Goal: Information Seeking & Learning: Learn about a topic

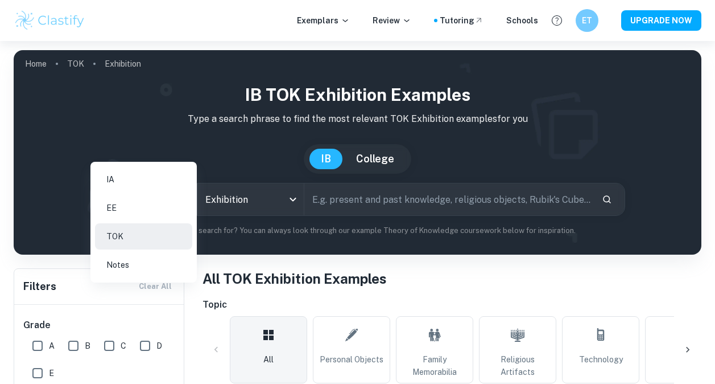
scroll to position [53, 0]
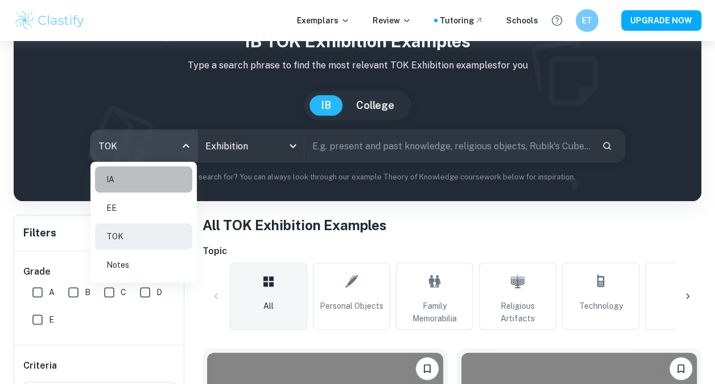
click at [155, 173] on li "IA" at bounding box center [143, 179] width 97 height 26
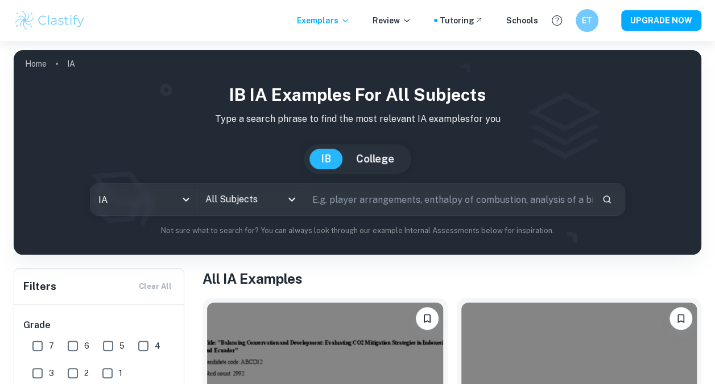
click at [267, 197] on input "All Subjects" at bounding box center [242, 199] width 79 height 22
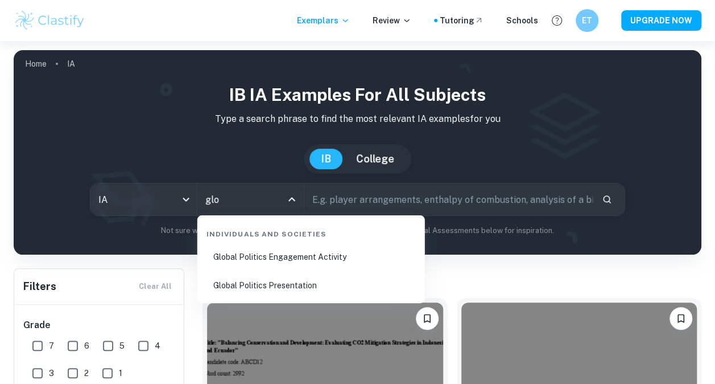
click at [295, 262] on li "Global Politics Engagement Activity" at bounding box center [311, 257] width 219 height 26
type input "Global Politics Engagement Activity"
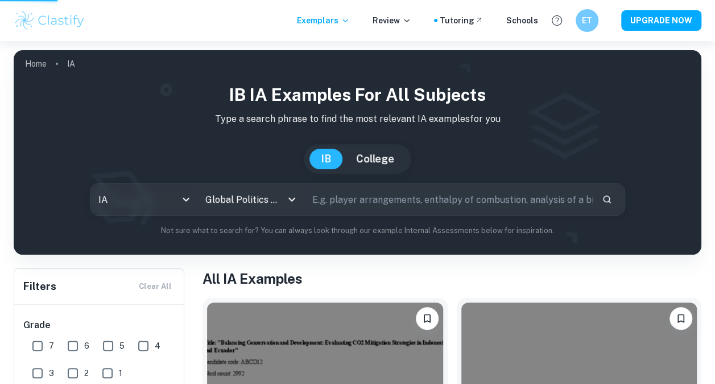
scroll to position [263, 0]
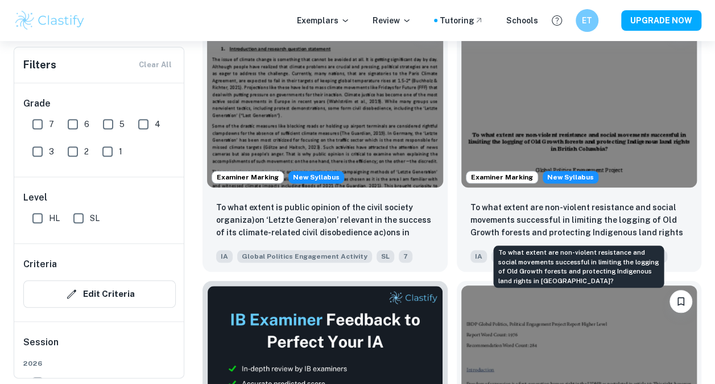
scroll to position [535, 0]
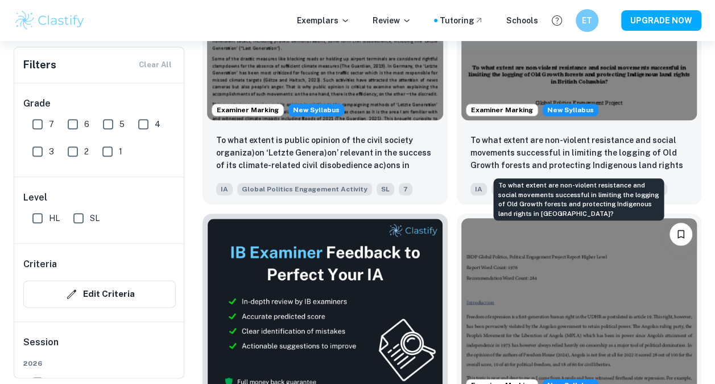
click at [628, 139] on p "To what extent are non-violent resistance and social movements successful in li…" at bounding box center [580, 153] width 218 height 39
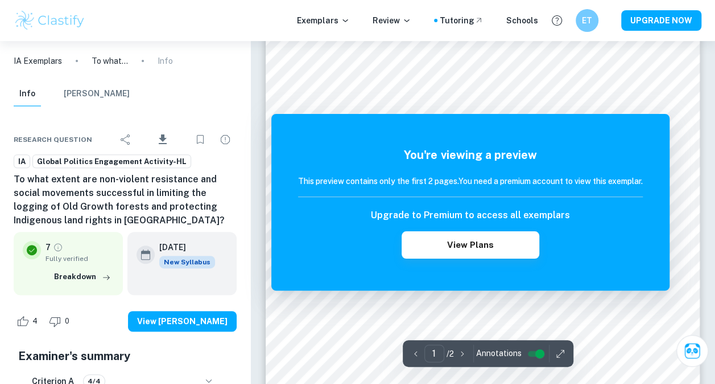
scroll to position [184, 0]
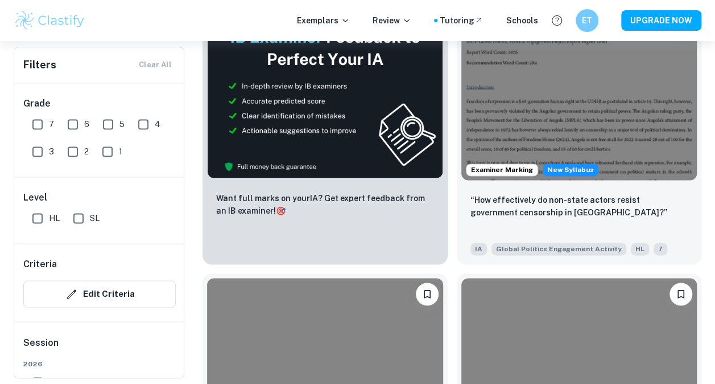
scroll to position [751, 0]
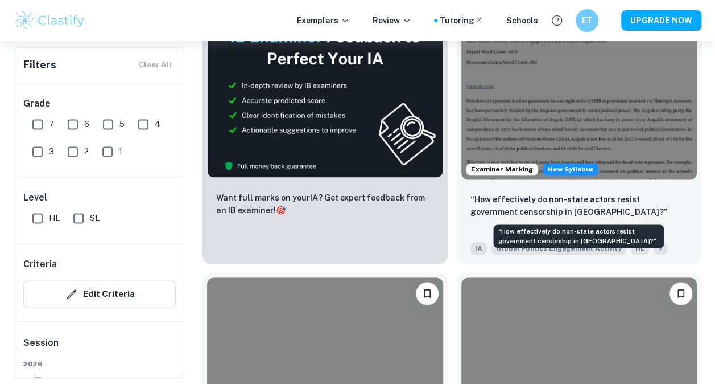
click at [572, 206] on p "“How effectively do non-state actors resist government censorship in [GEOGRAPHI…" at bounding box center [580, 205] width 218 height 25
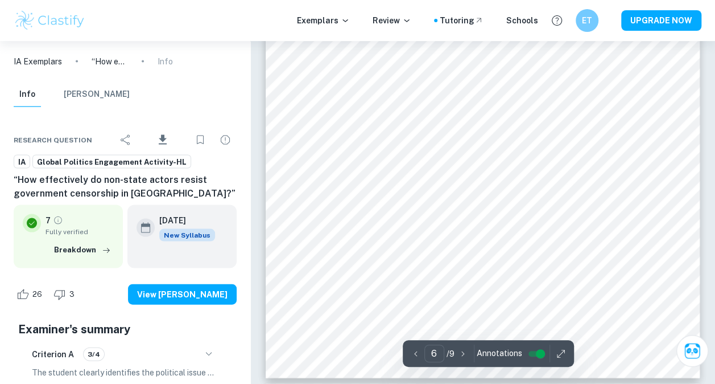
scroll to position [3229, 0]
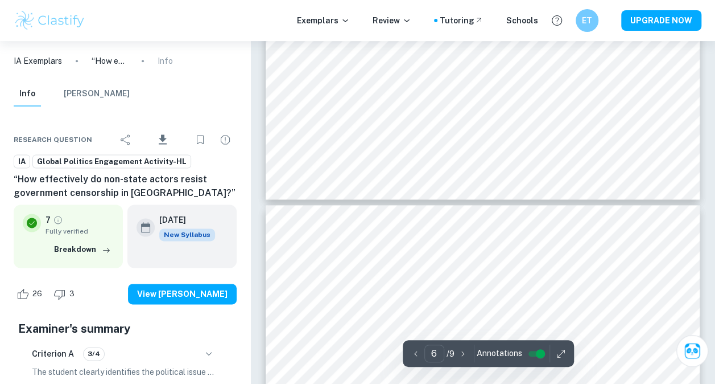
type input "5"
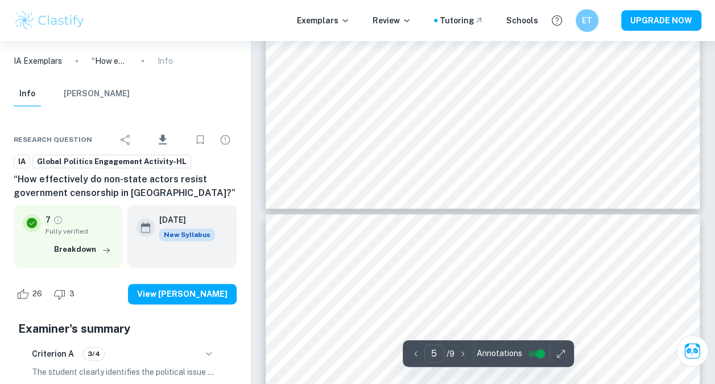
scroll to position [2747, 0]
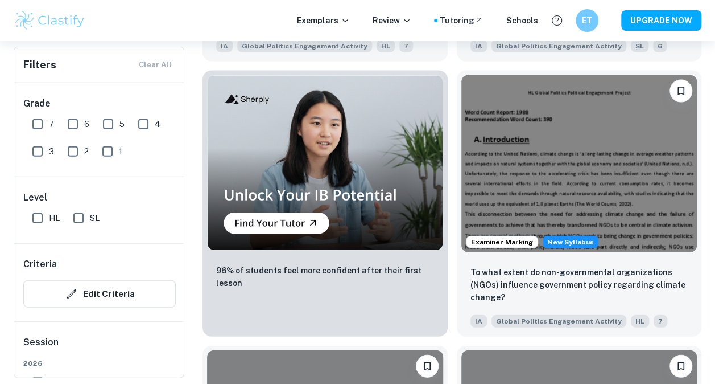
scroll to position [1278, 0]
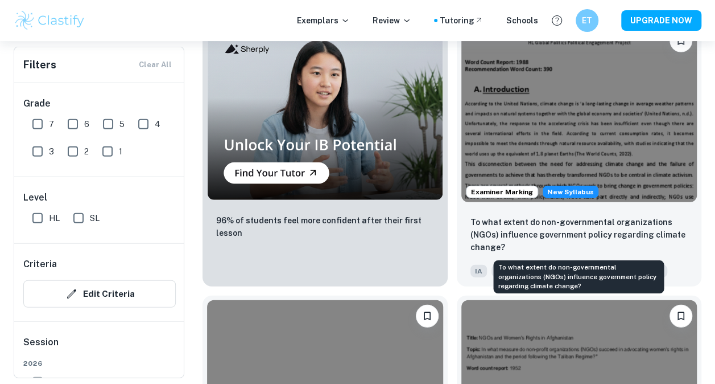
click at [635, 234] on p "To what extent do non-governmental organizations (NGOs) influence government po…" at bounding box center [580, 235] width 218 height 38
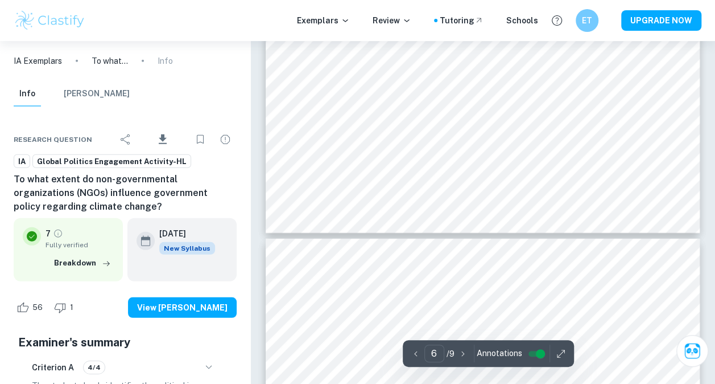
scroll to position [3679, 0]
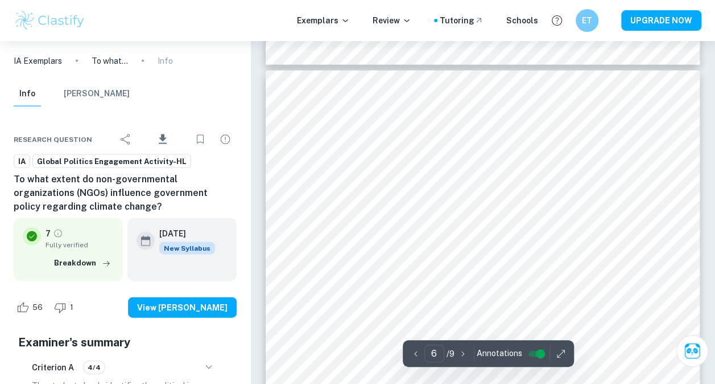
type input "5"
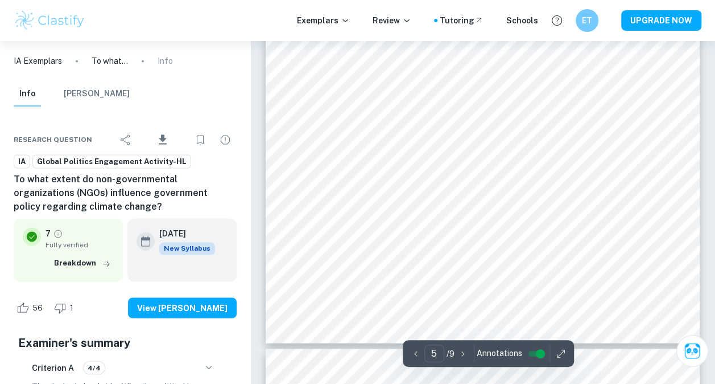
scroll to position [2862, 0]
